Goal: Task Accomplishment & Management: Manage account settings

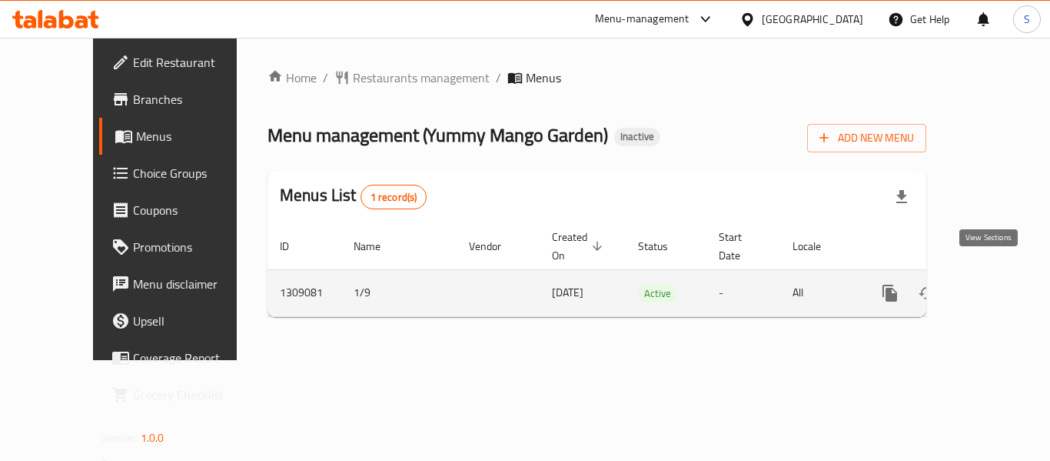
click at [996, 284] on icon "enhanced table" at bounding box center [1001, 293] width 18 height 18
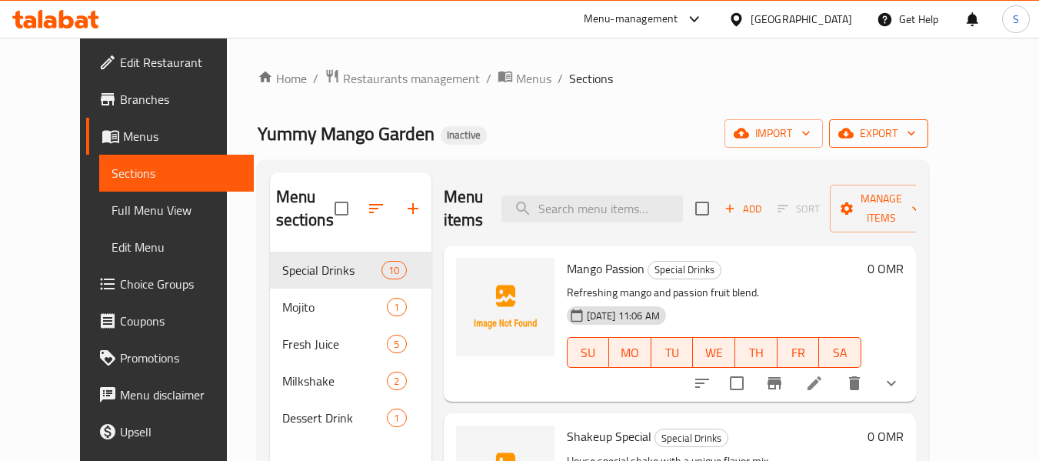
click at [916, 128] on span "export" at bounding box center [878, 133] width 75 height 19
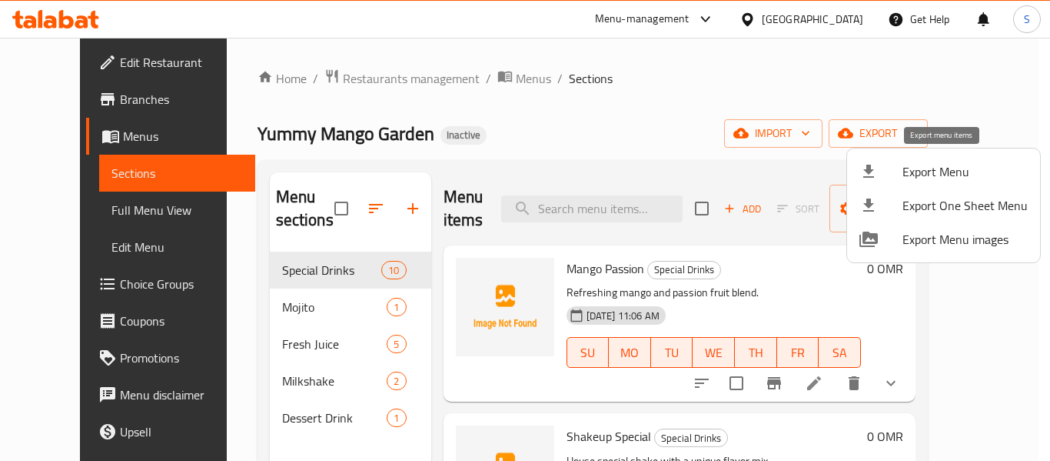
click at [951, 163] on span "Export Menu" at bounding box center [965, 171] width 125 height 18
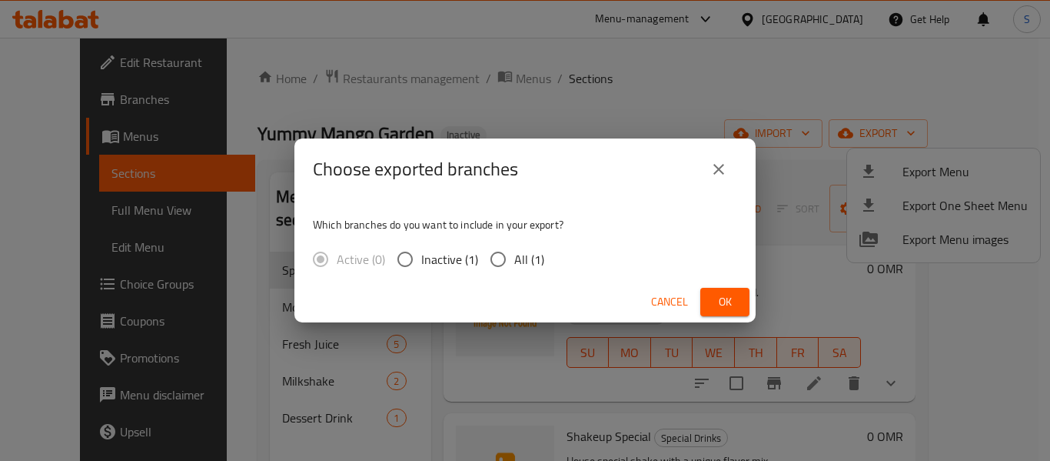
click at [530, 258] on span "All (1)" at bounding box center [529, 259] width 30 height 18
click at [514, 258] on input "All (1)" at bounding box center [498, 259] width 32 height 32
radio input "true"
click at [719, 302] on span "Ok" at bounding box center [725, 301] width 25 height 19
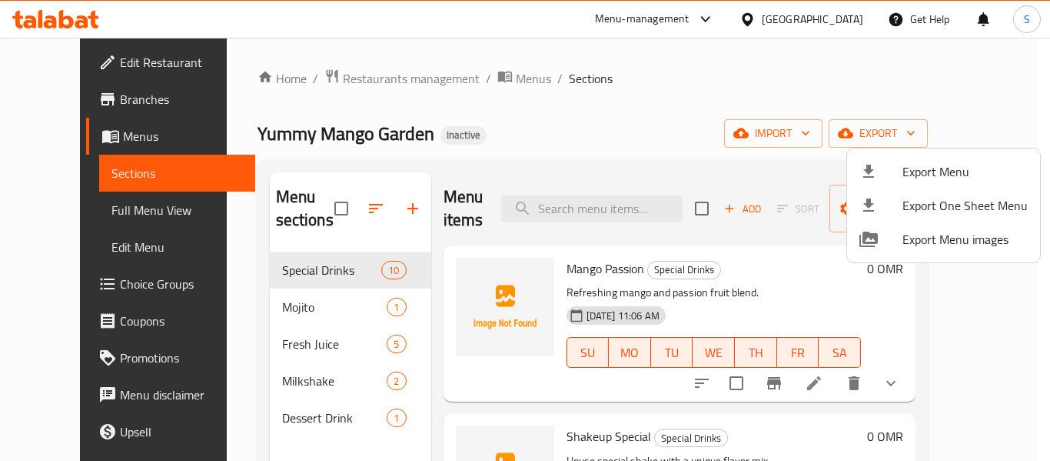
click at [640, 86] on div at bounding box center [525, 230] width 1050 height 461
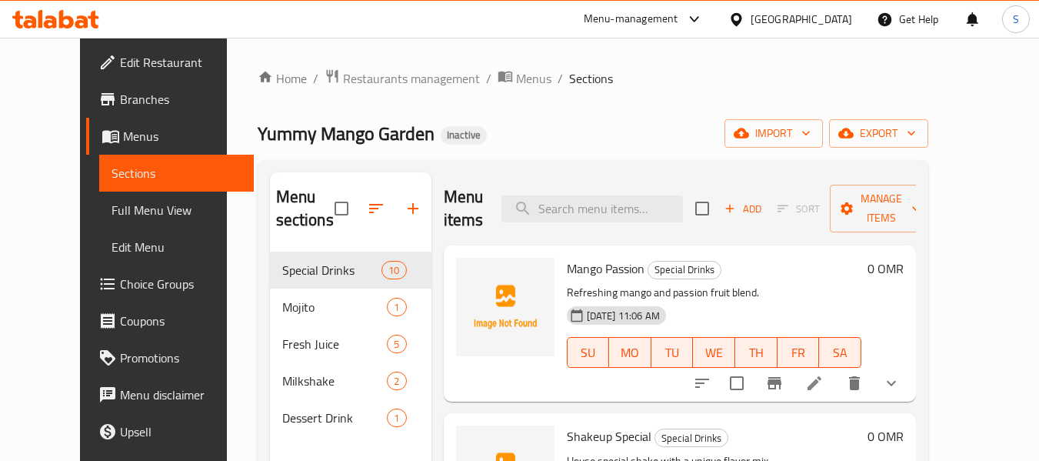
click at [120, 57] on span "Edit Restaurant" at bounding box center [180, 62] width 121 height 18
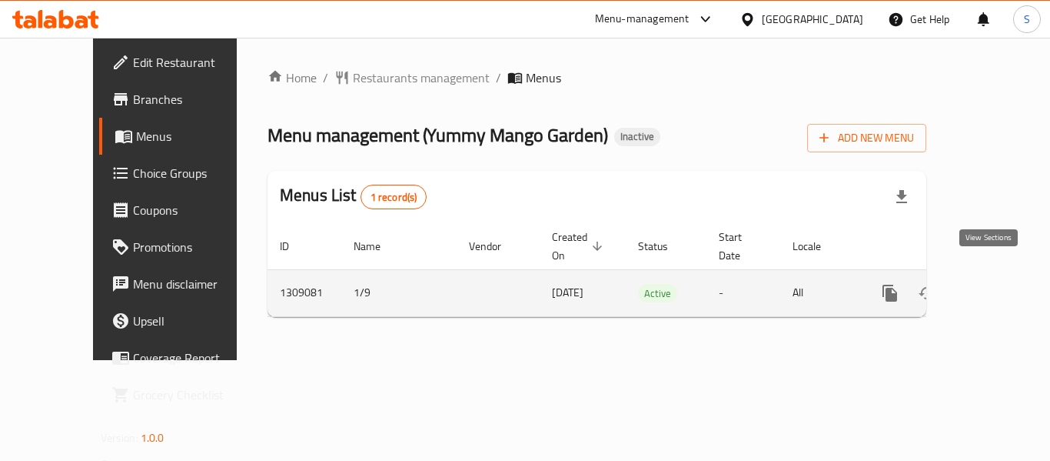
click at [992, 284] on icon "enhanced table" at bounding box center [1001, 293] width 18 height 18
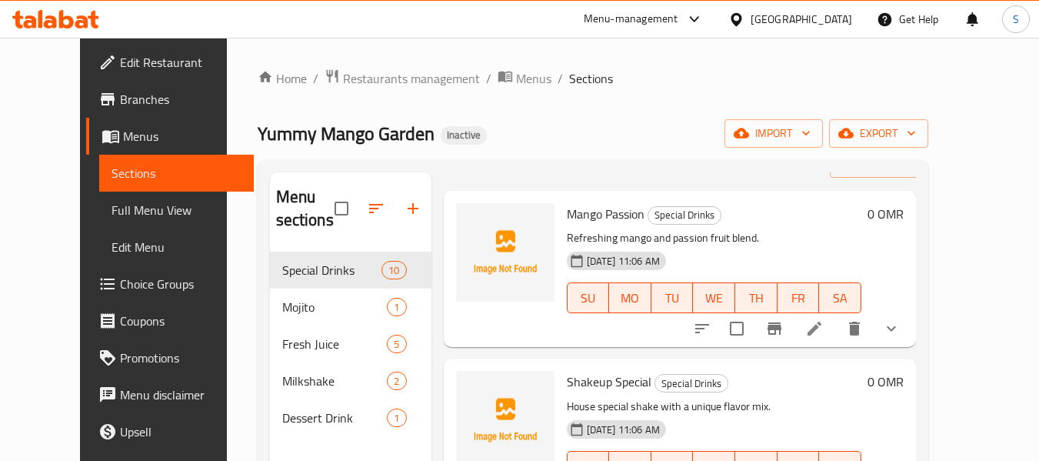
scroll to position [77, 0]
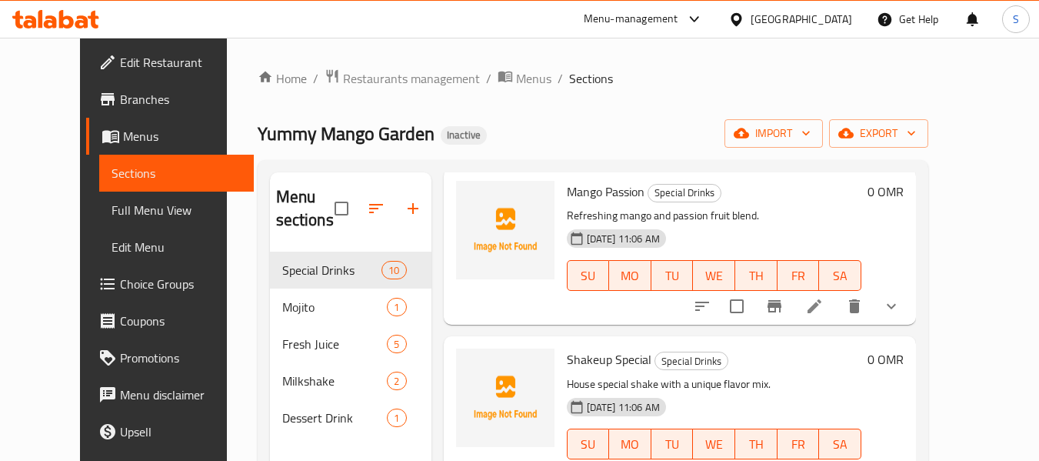
click at [146, 205] on span "Full Menu View" at bounding box center [176, 210] width 130 height 18
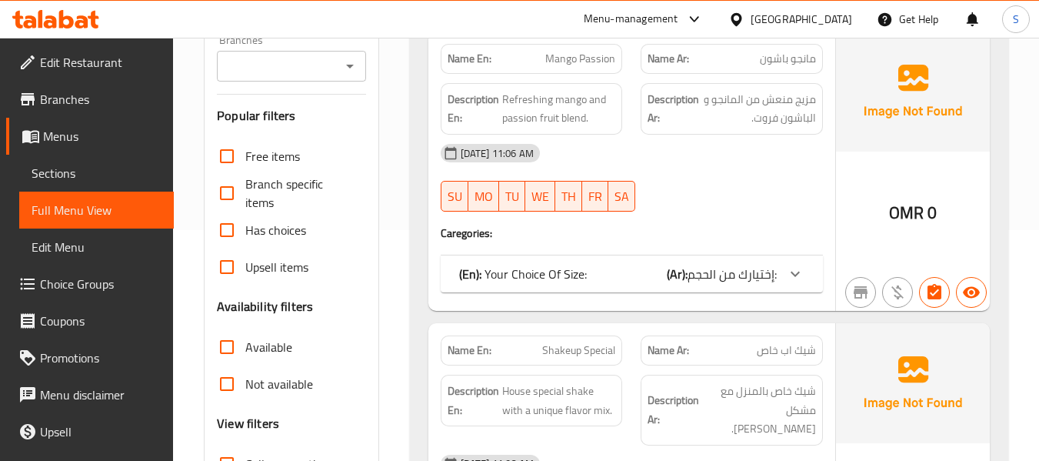
scroll to position [461, 0]
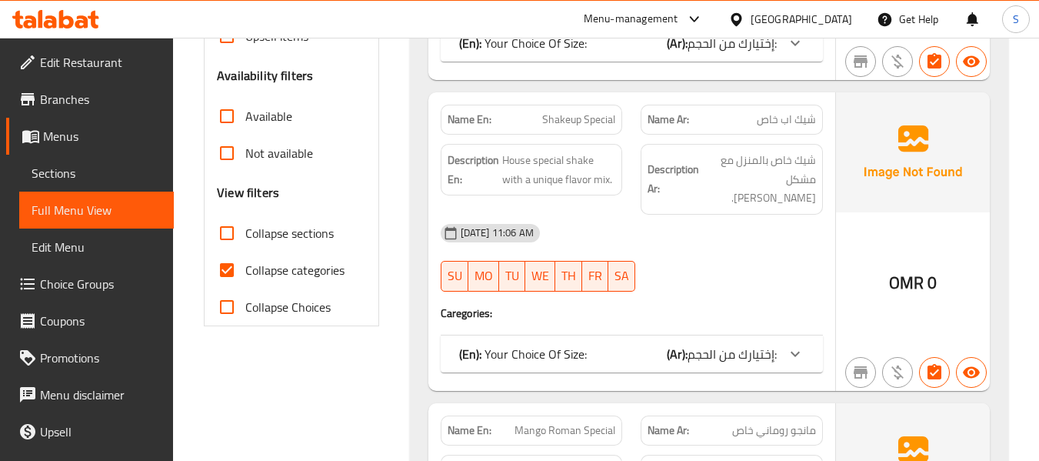
click at [254, 275] on span "Collapse categories" at bounding box center [294, 270] width 99 height 18
click at [245, 275] on input "Collapse categories" at bounding box center [226, 269] width 37 height 37
checkbox input "false"
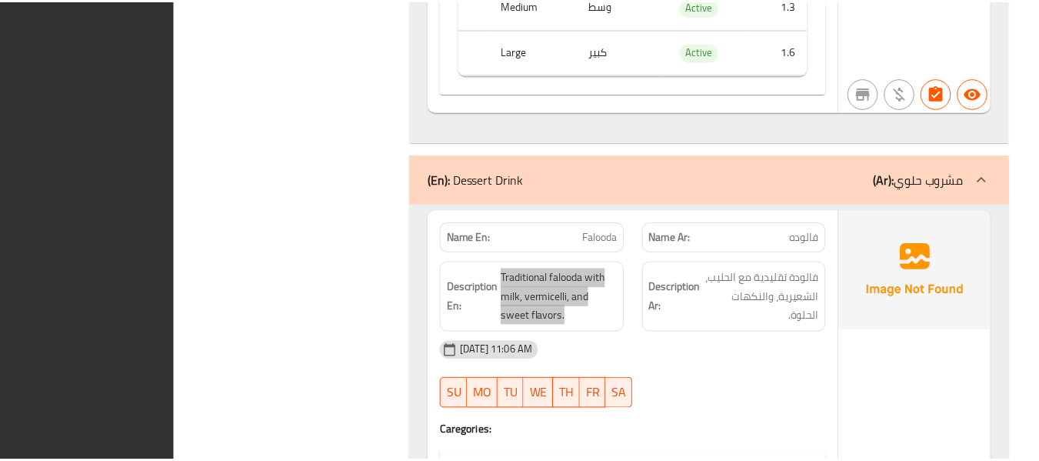
scroll to position [9118, 0]
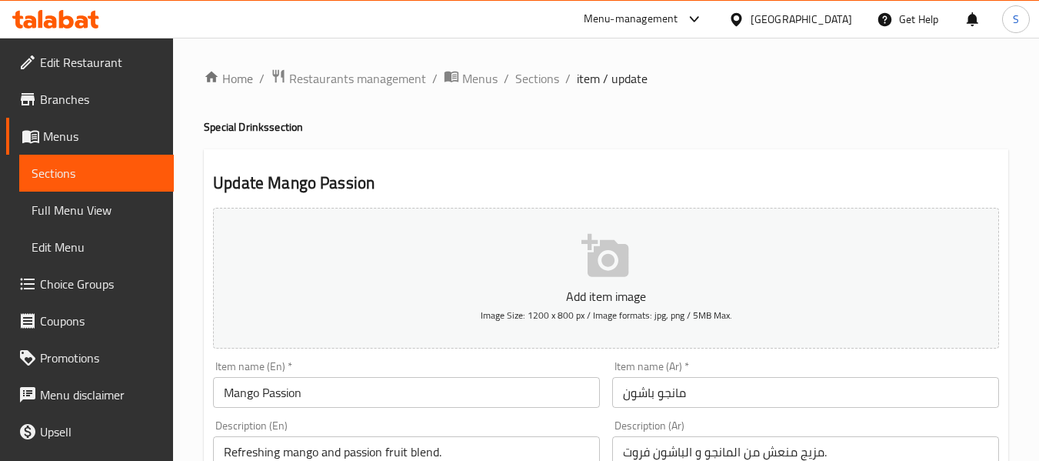
click at [117, 283] on span "Choice Groups" at bounding box center [100, 283] width 121 height 18
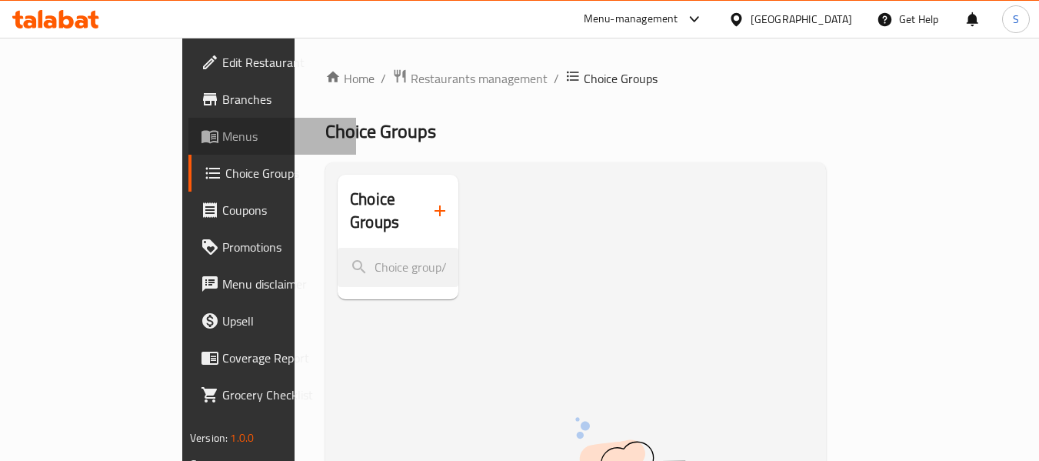
click at [222, 135] on span "Menus" at bounding box center [282, 136] width 121 height 18
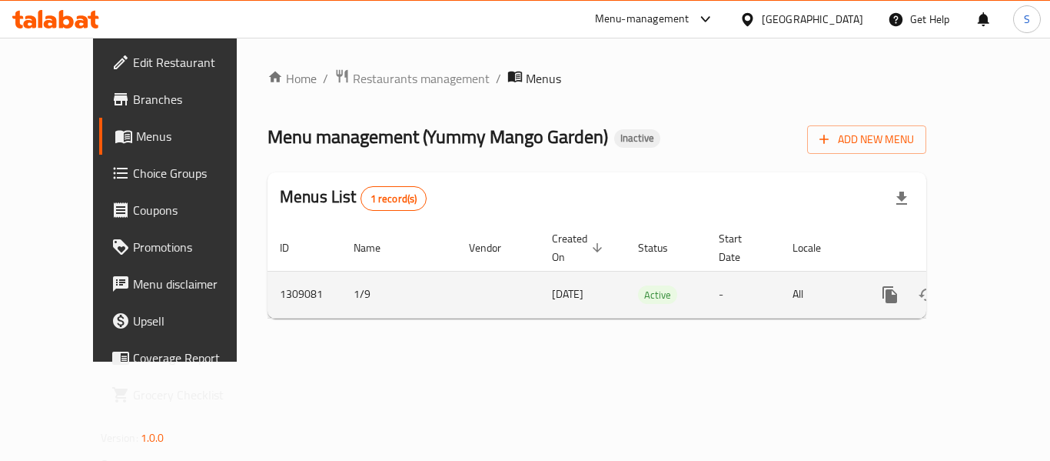
click at [992, 285] on icon "enhanced table" at bounding box center [1001, 294] width 18 height 18
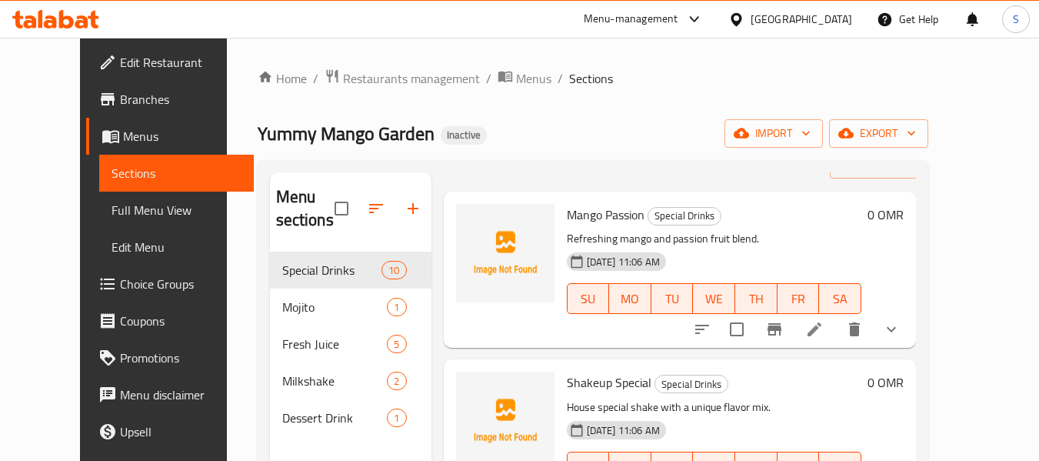
scroll to position [77, 0]
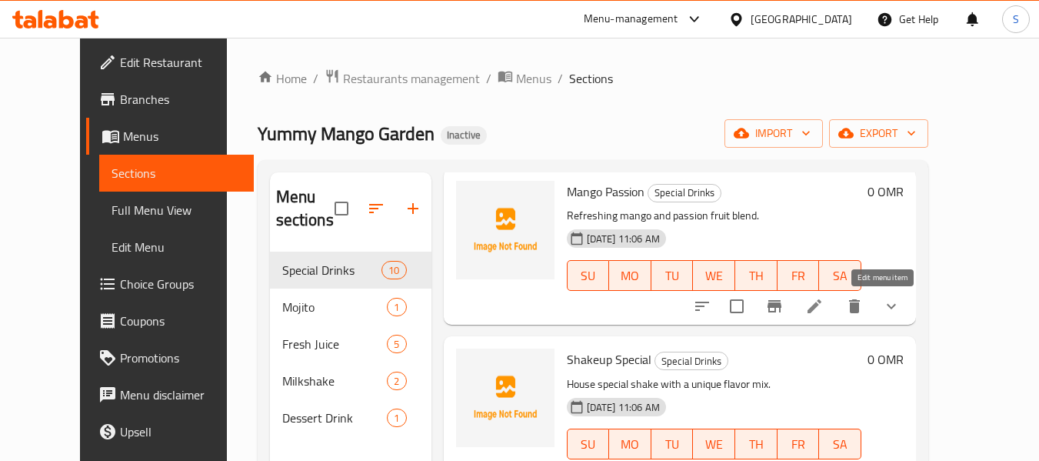
click at [821, 308] on icon at bounding box center [814, 306] width 14 height 14
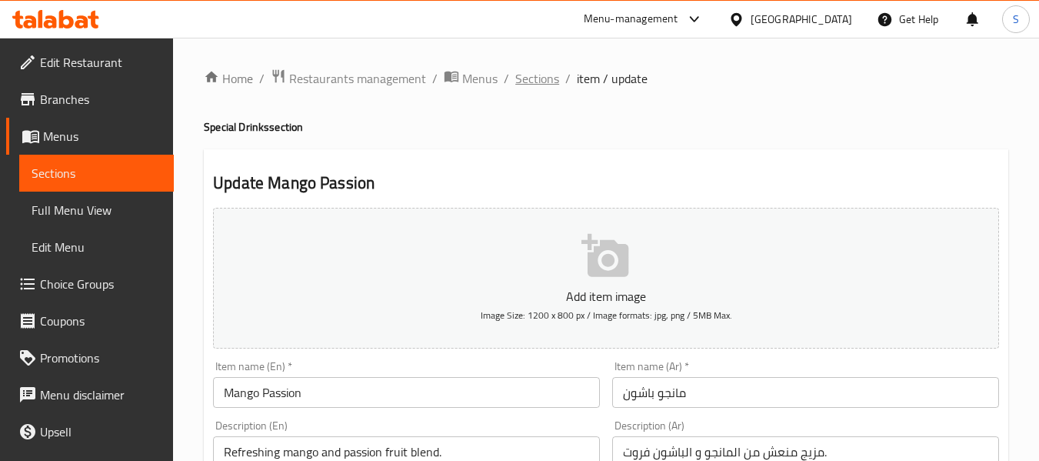
click at [537, 80] on span "Sections" at bounding box center [537, 78] width 44 height 18
